Goal: Information Seeking & Learning: Check status

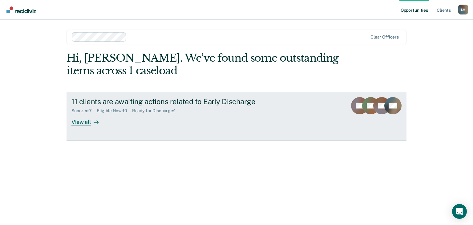
click at [85, 122] on div "View all" at bounding box center [88, 119] width 35 height 12
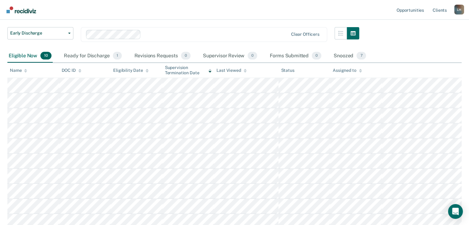
scroll to position [42, 0]
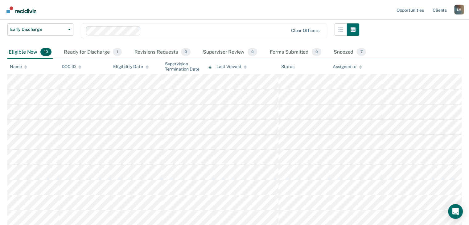
click at [341, 51] on div "Snoozed 7" at bounding box center [349, 53] width 35 height 14
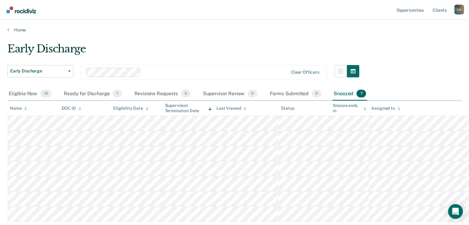
scroll to position [0, 0]
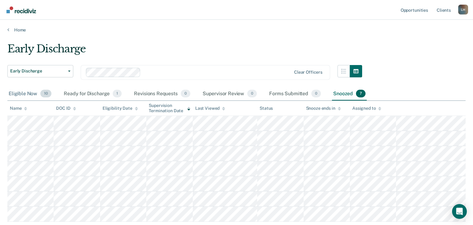
click at [26, 93] on div "Eligible Now 10" at bounding box center [29, 94] width 45 height 14
